Goal: Task Accomplishment & Management: Use online tool/utility

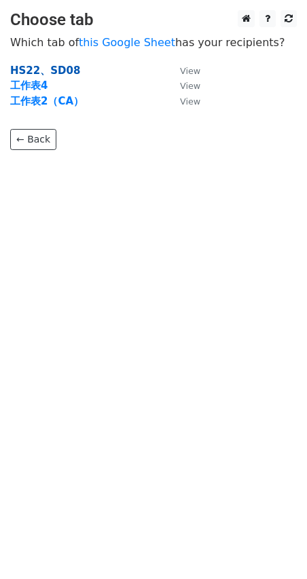
click at [47, 72] on strong "HS22、SD08" at bounding box center [45, 71] width 70 height 12
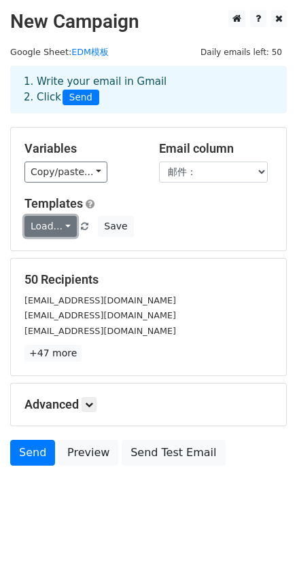
click at [51, 225] on link "Load..." at bounding box center [50, 226] width 52 height 21
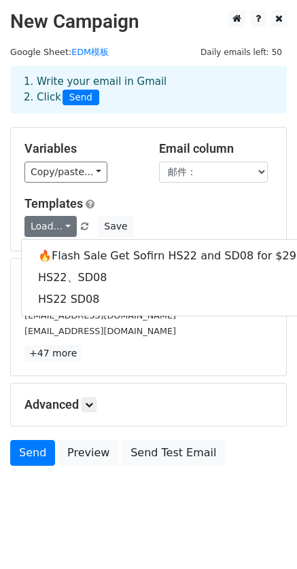
click at [176, 334] on div "[EMAIL_ADDRESS][DOMAIN_NAME]" at bounding box center [148, 331] width 268 height 16
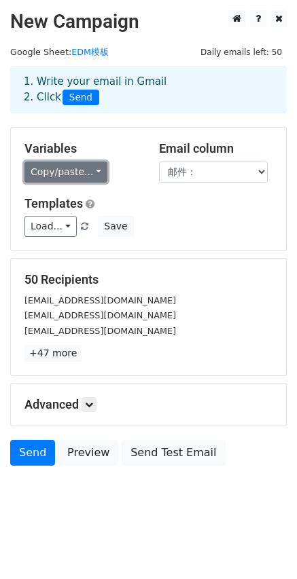
click at [52, 166] on link "Copy/paste..." at bounding box center [65, 172] width 83 height 21
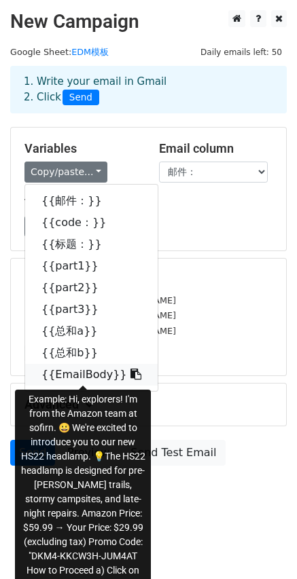
click at [66, 378] on link "{{EmailBody}}" at bounding box center [91, 375] width 132 height 22
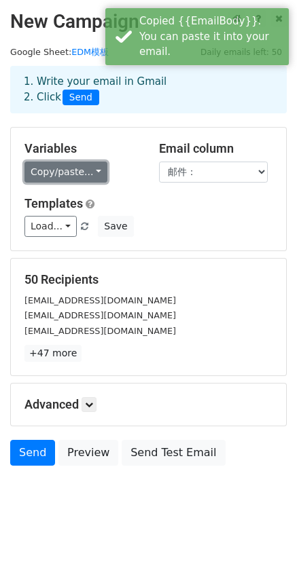
click at [90, 172] on link "Copy/paste..." at bounding box center [65, 172] width 83 height 21
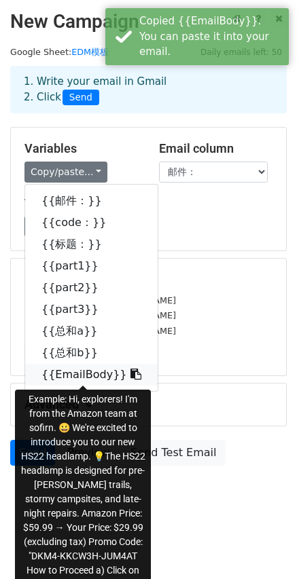
click at [130, 374] on icon at bounding box center [135, 374] width 11 height 11
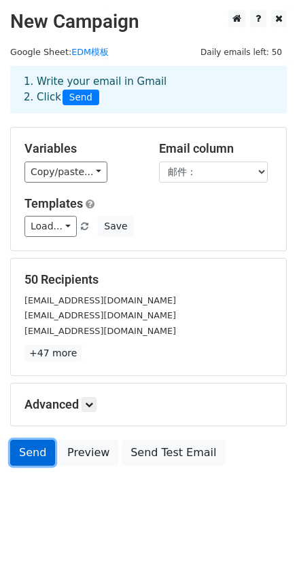
click at [31, 454] on link "Send" at bounding box center [32, 453] width 45 height 26
